Goal: Task Accomplishment & Management: Manage account settings

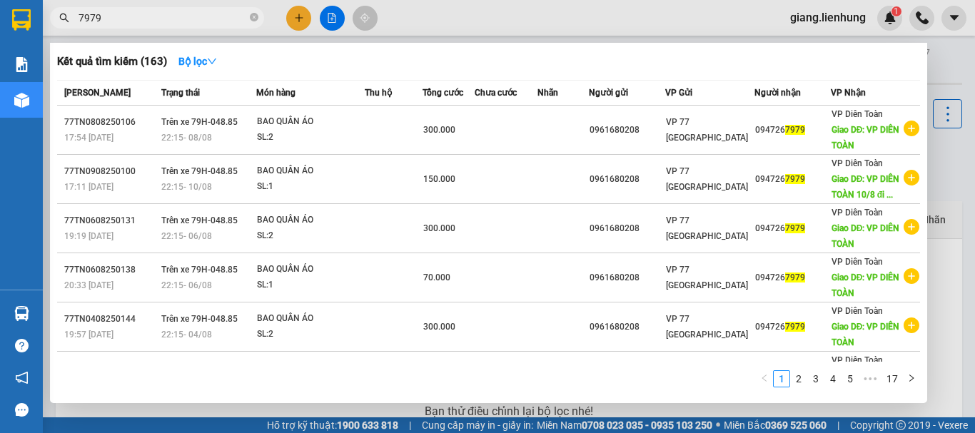
click at [146, 19] on input "7979" at bounding box center [163, 18] width 168 height 16
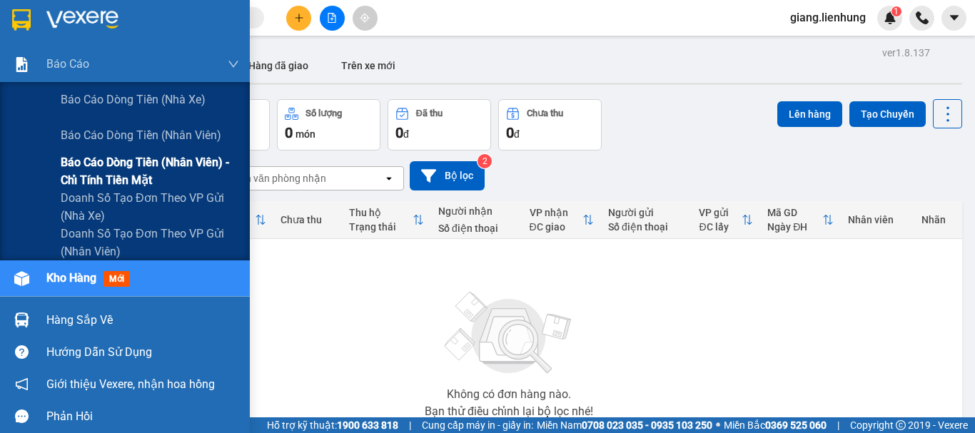
click at [109, 161] on span "Báo cáo dòng tiền (nhân viên) - chỉ tính tiền mặt" at bounding box center [150, 171] width 178 height 36
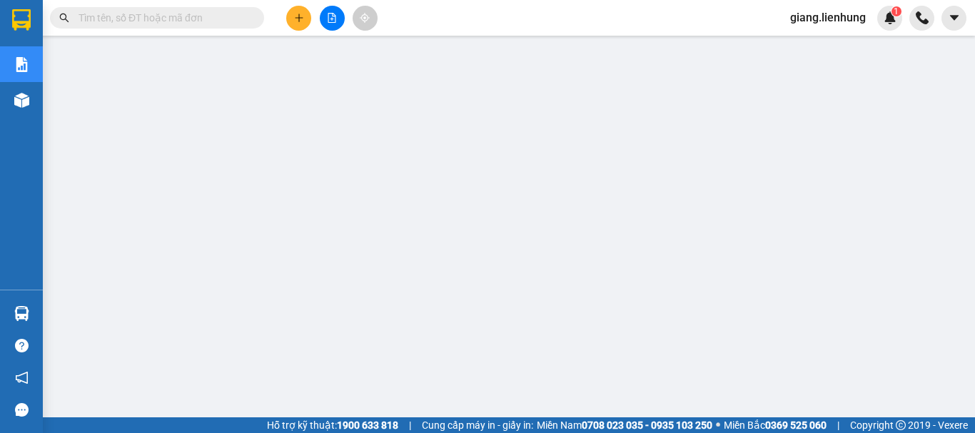
click at [837, 13] on span "giang.lienhung" at bounding box center [828, 18] width 99 height 18
click at [805, 40] on span "Đăng xuất" at bounding box center [834, 44] width 69 height 16
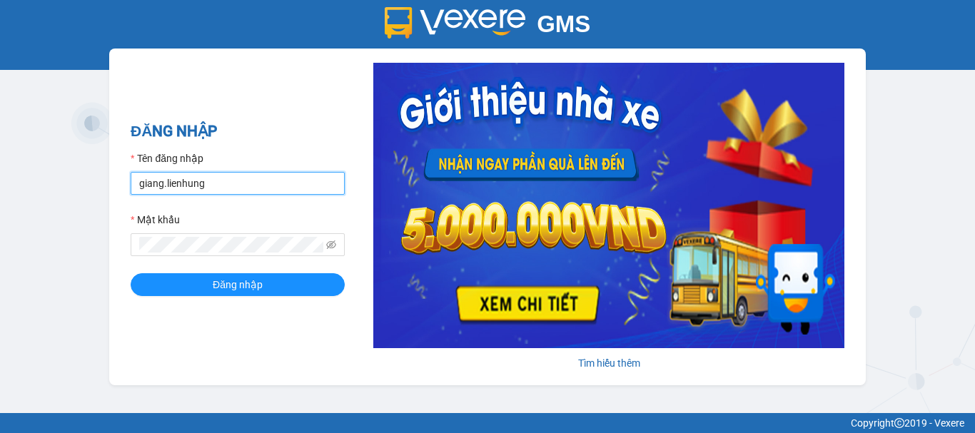
click at [198, 188] on input "giang.lienhung" at bounding box center [238, 183] width 214 height 23
type input "thi.lienhung"
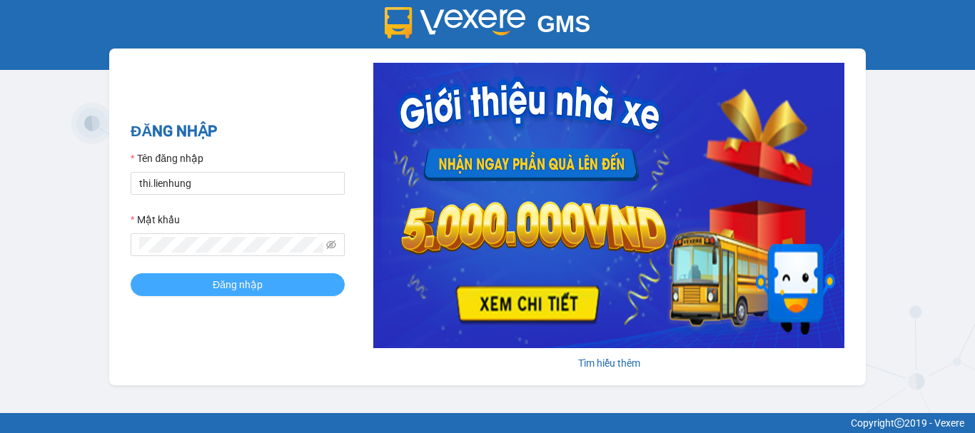
click at [255, 285] on span "Đăng nhập" at bounding box center [238, 285] width 50 height 16
